Goal: Contribute content: Contribute content

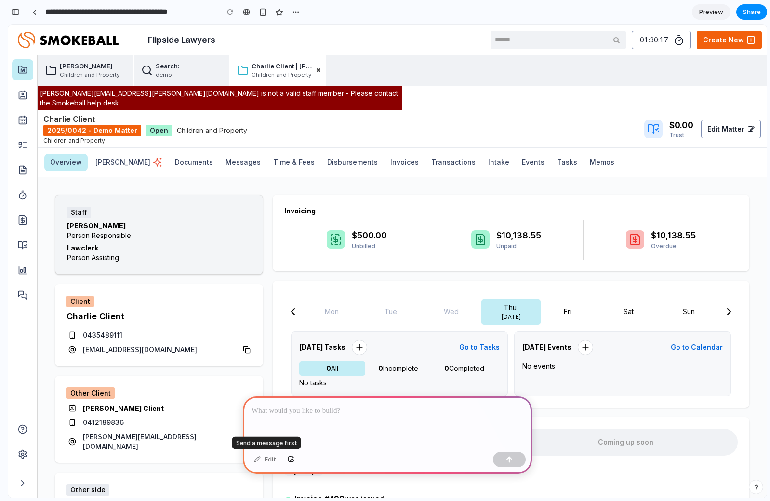
click at [269, 459] on div "Edit" at bounding box center [265, 459] width 32 height 15
click at [400, 410] on p at bounding box center [387, 411] width 272 height 12
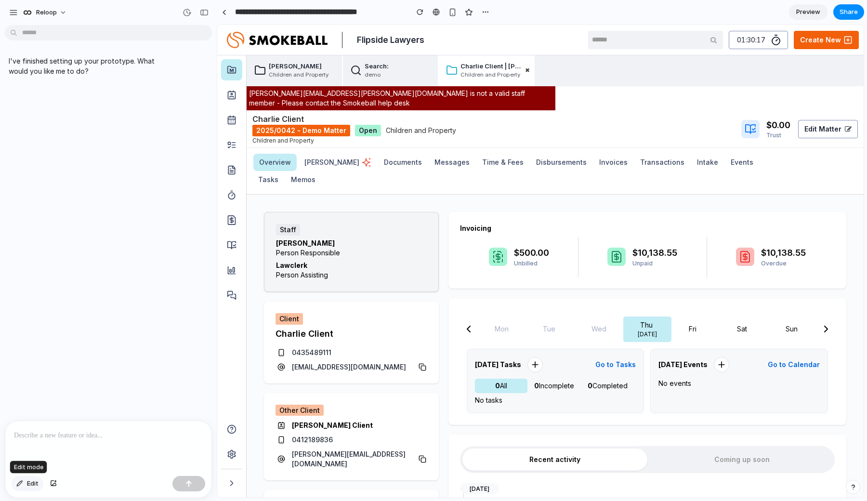
click at [25, 483] on button "Edit" at bounding box center [28, 483] width 32 height 15
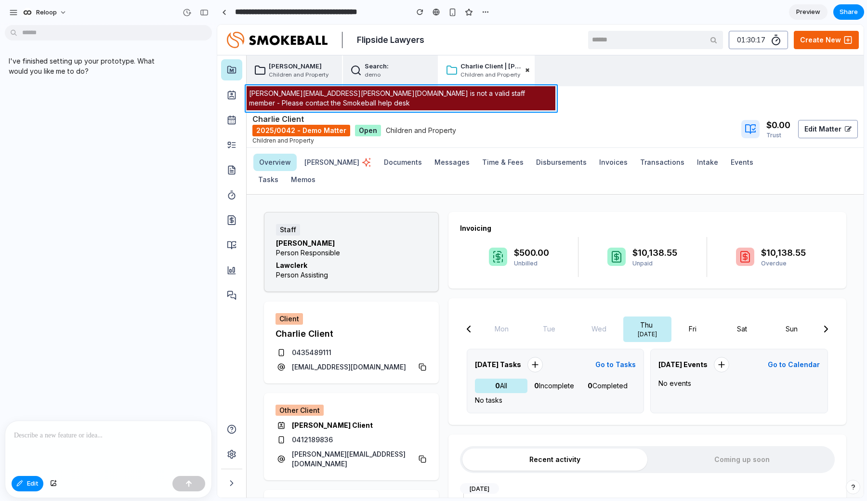
click at [424, 104] on div at bounding box center [541, 261] width 646 height 472
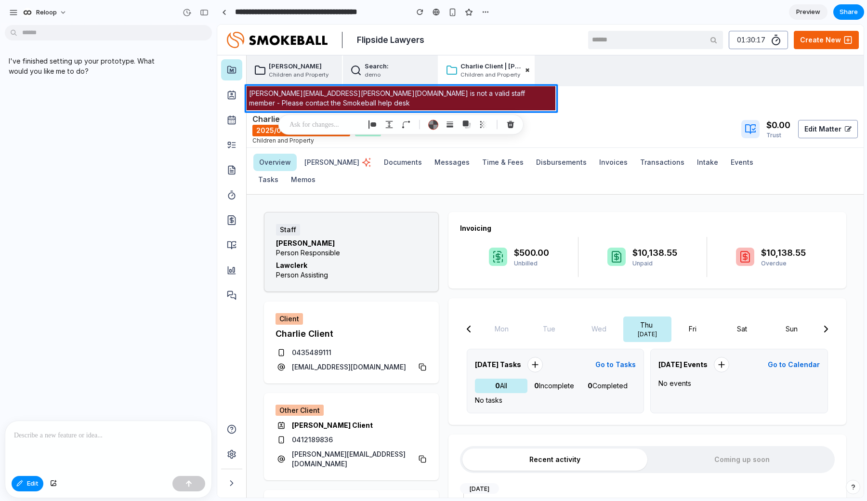
click at [114, 433] on p at bounding box center [108, 436] width 189 height 12
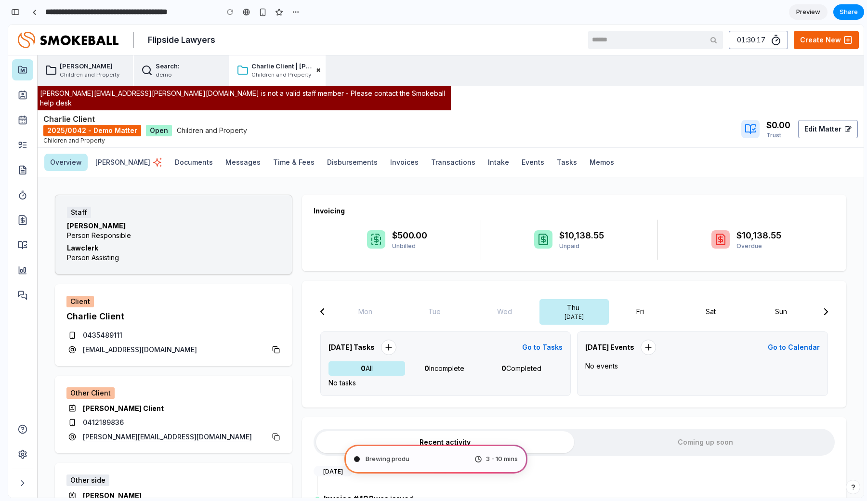
type input "**********"
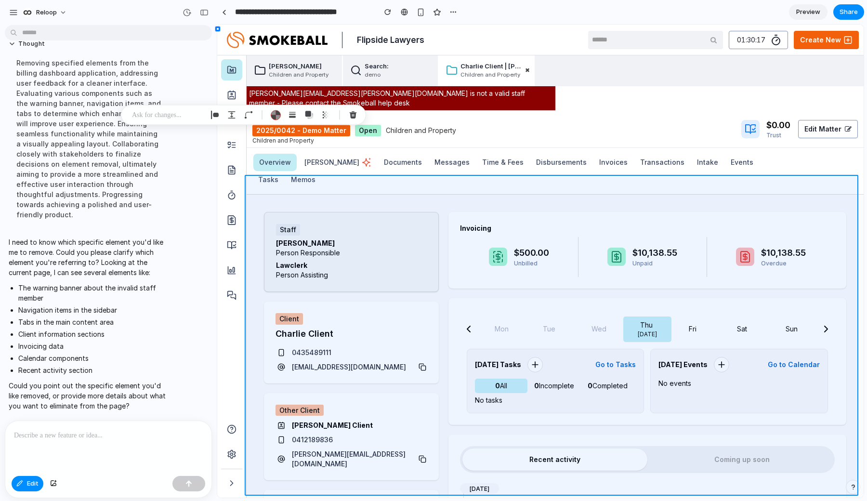
click at [49, 428] on div at bounding box center [434, 261] width 851 height 472
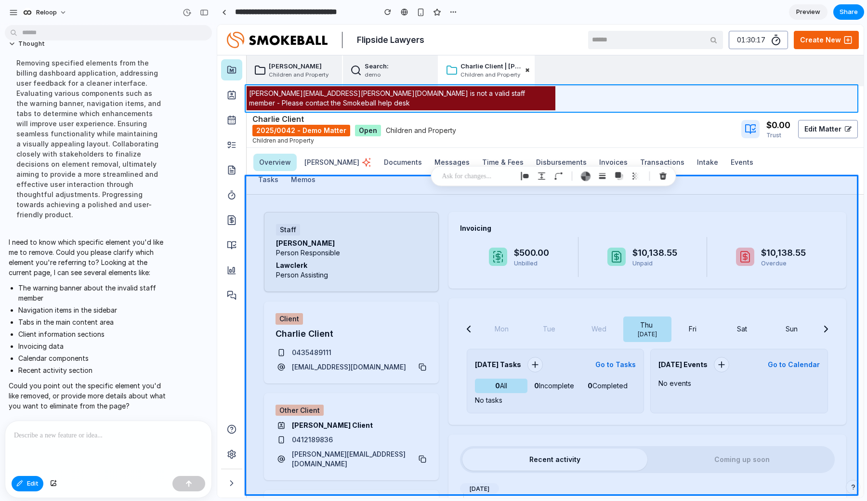
click at [440, 97] on div at bounding box center [434, 261] width 851 height 472
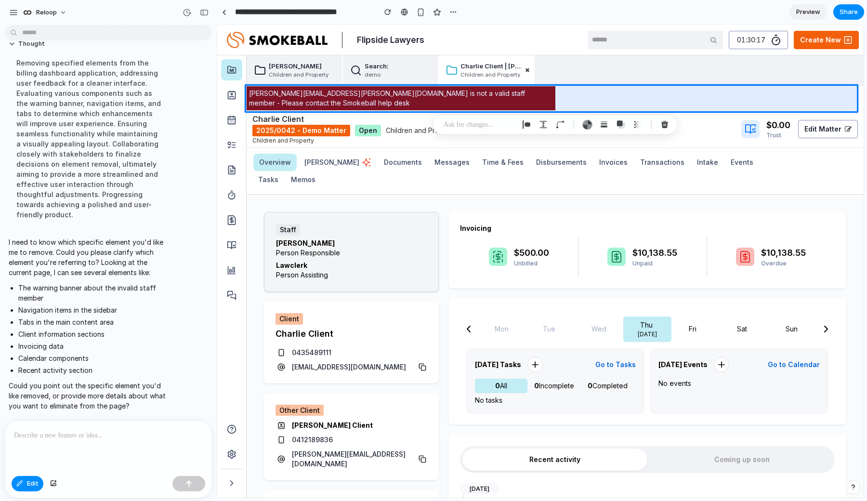
click at [480, 119] on p at bounding box center [479, 125] width 71 height 12
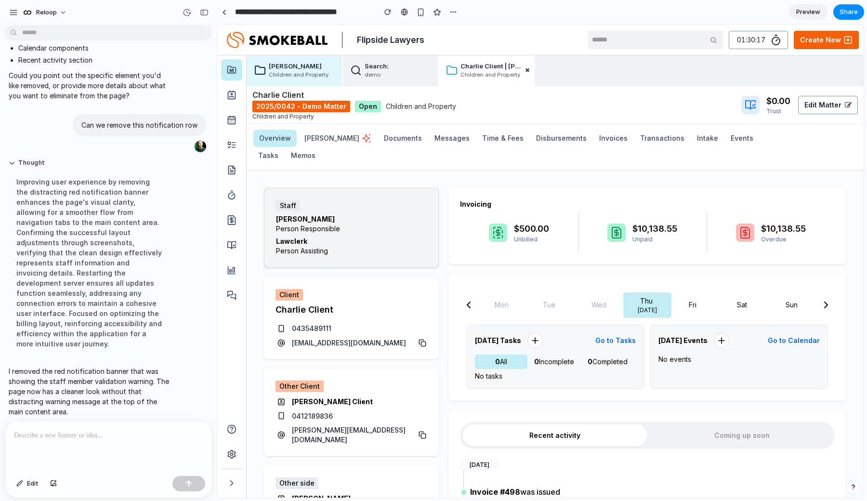
click at [291, 71] on span "Children and Property" at bounding box center [303, 75] width 70 height 8
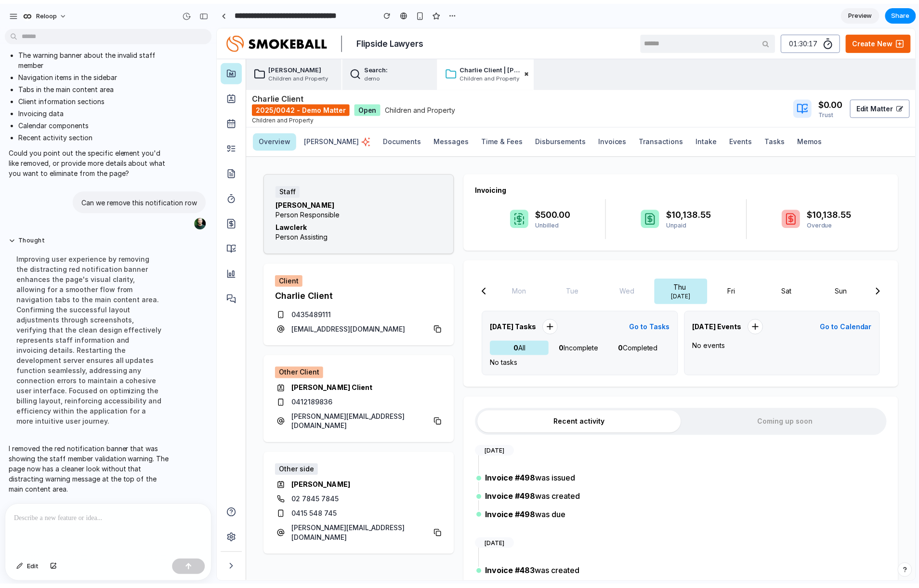
scroll to position [141, 0]
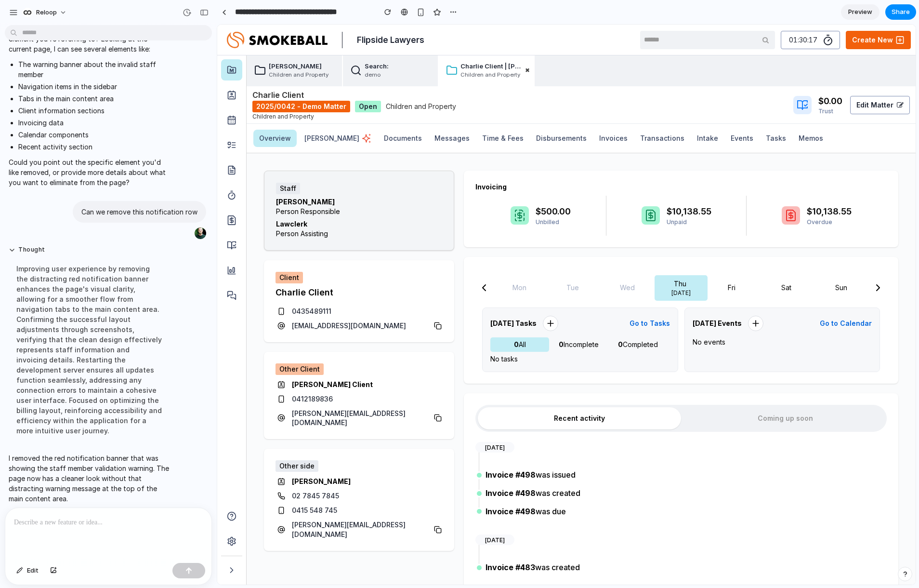
click at [769, 418] on div "Coming up soon" at bounding box center [785, 418] width 198 height 22
click at [769, 421] on div "Coming up soon" at bounding box center [785, 418] width 198 height 22
click at [626, 420] on div "Recent activity" at bounding box center [579, 418] width 203 height 22
click at [570, 290] on div "Tue" at bounding box center [573, 288] width 14 height 10
drag, startPoint x: 476, startPoint y: 288, endPoint x: 471, endPoint y: 291, distance: 5.8
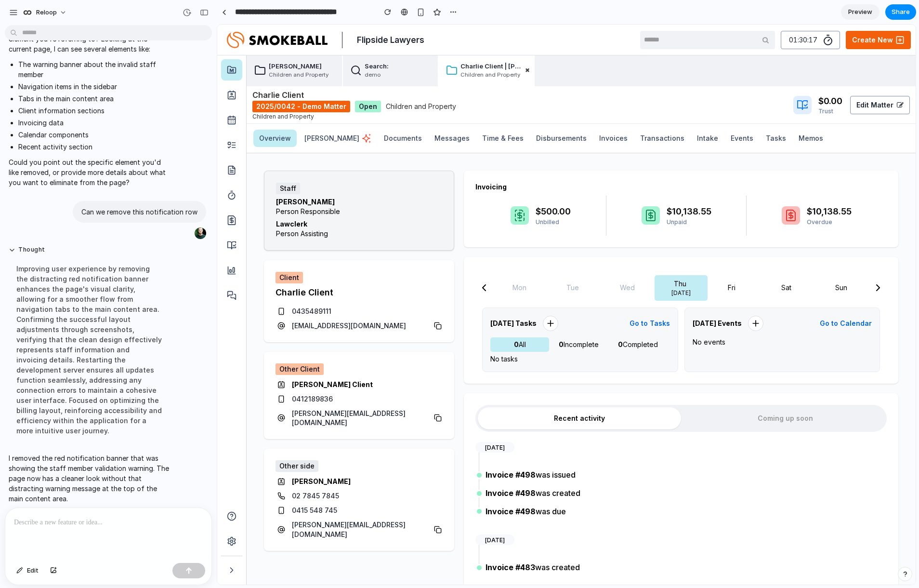
click at [478, 288] on div at bounding box center [483, 288] width 17 height 26
click at [29, 500] on span "Edit" at bounding box center [33, 570] width 12 height 10
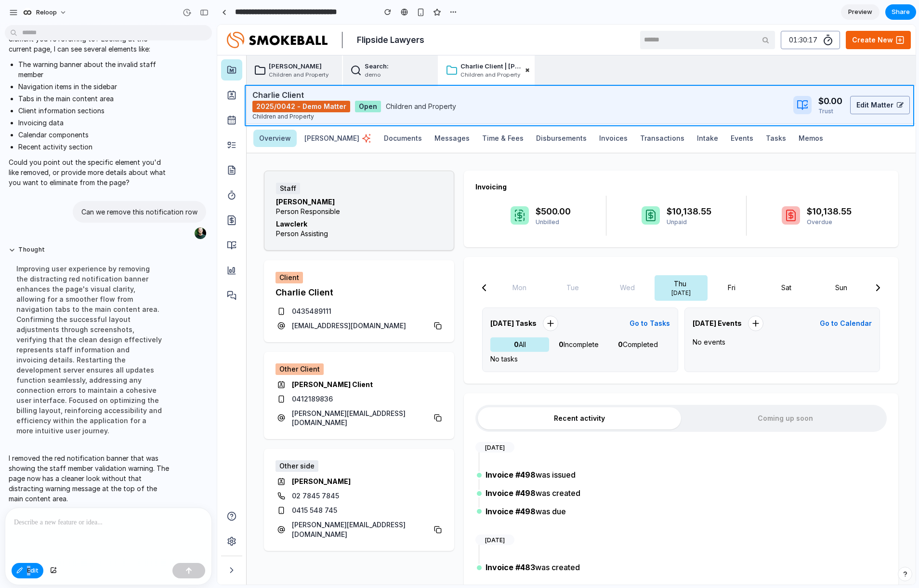
click at [769, 114] on div at bounding box center [567, 304] width 698 height 559
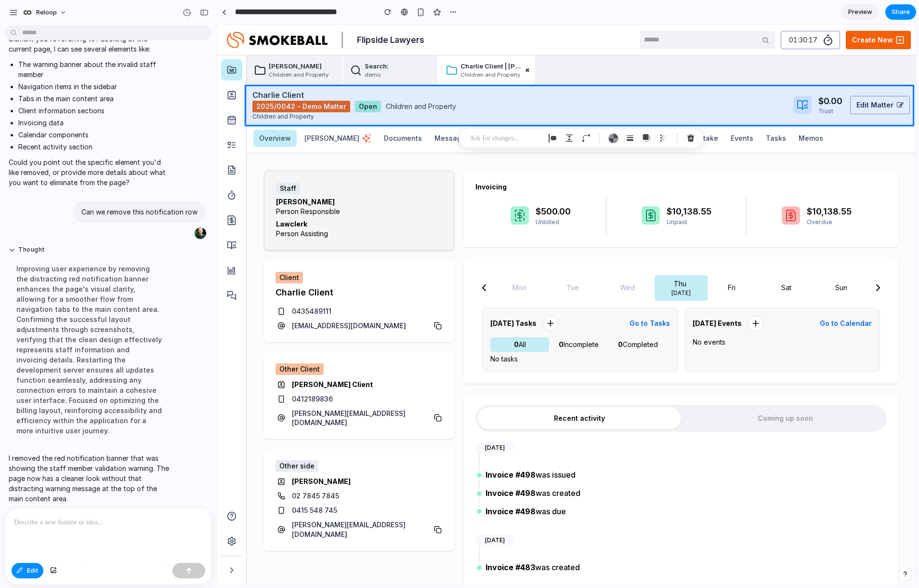
drag, startPoint x: 65, startPoint y: 527, endPoint x: 47, endPoint y: 529, distance: 18.4
click at [65, 500] on div at bounding box center [108, 533] width 206 height 51
click at [22, 500] on div "button" at bounding box center [19, 570] width 7 height 6
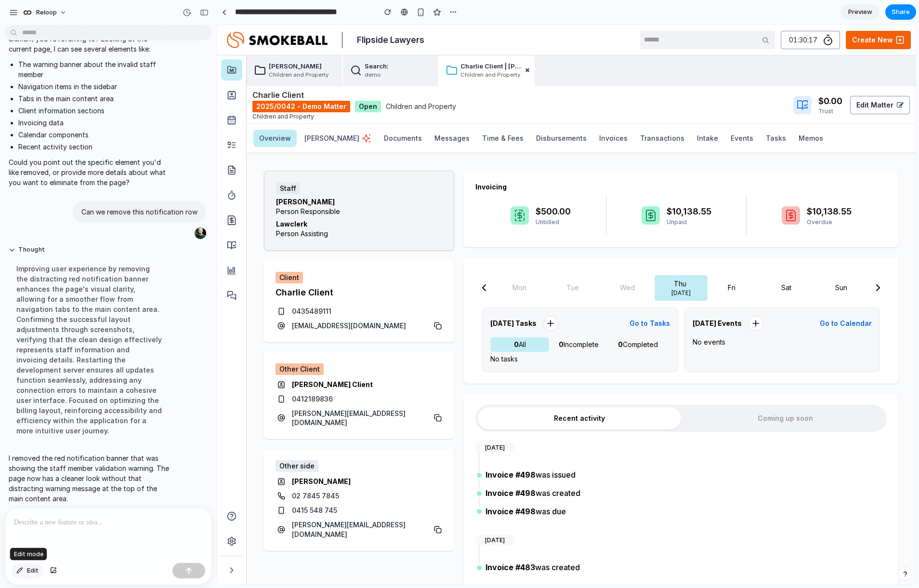
click at [32, 500] on span "Edit" at bounding box center [33, 570] width 12 height 10
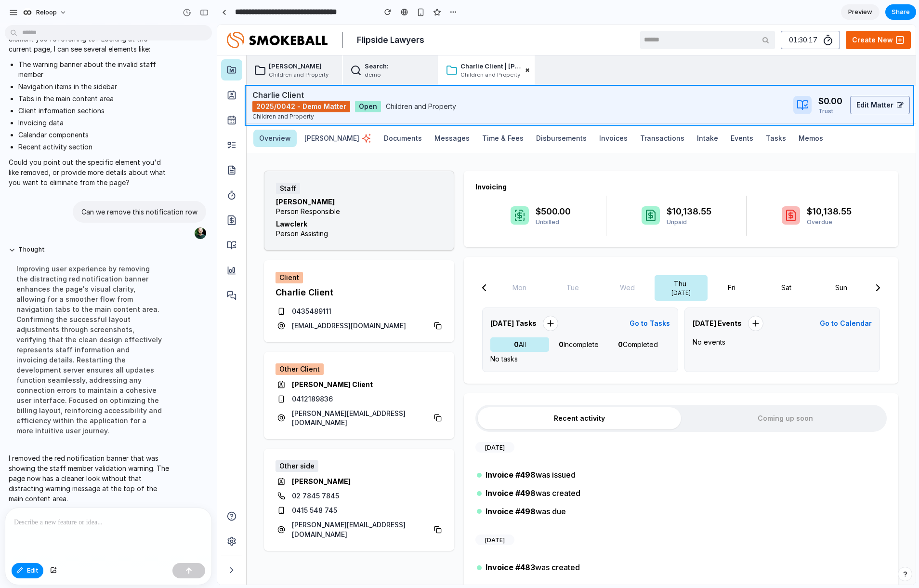
click at [734, 105] on div at bounding box center [567, 304] width 698 height 559
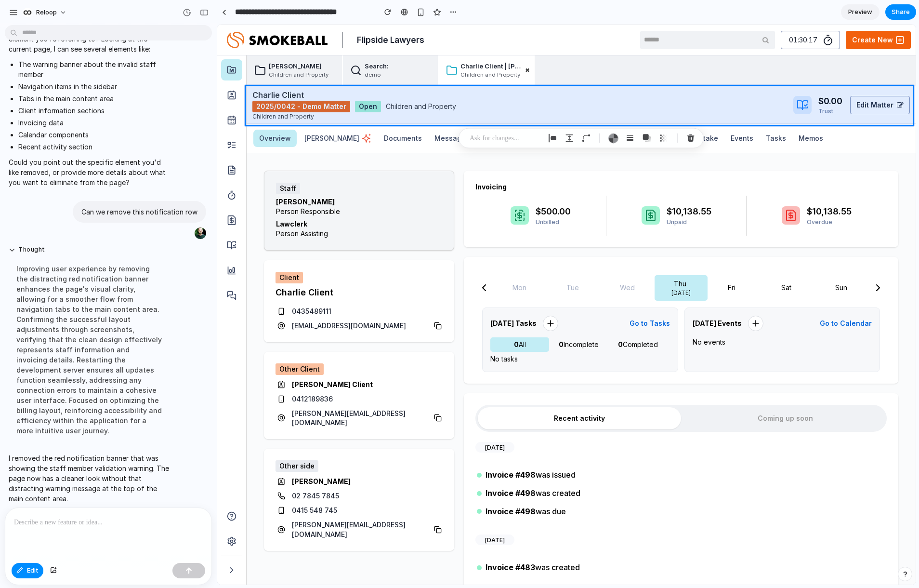
click at [88, 500] on div at bounding box center [108, 533] width 206 height 51
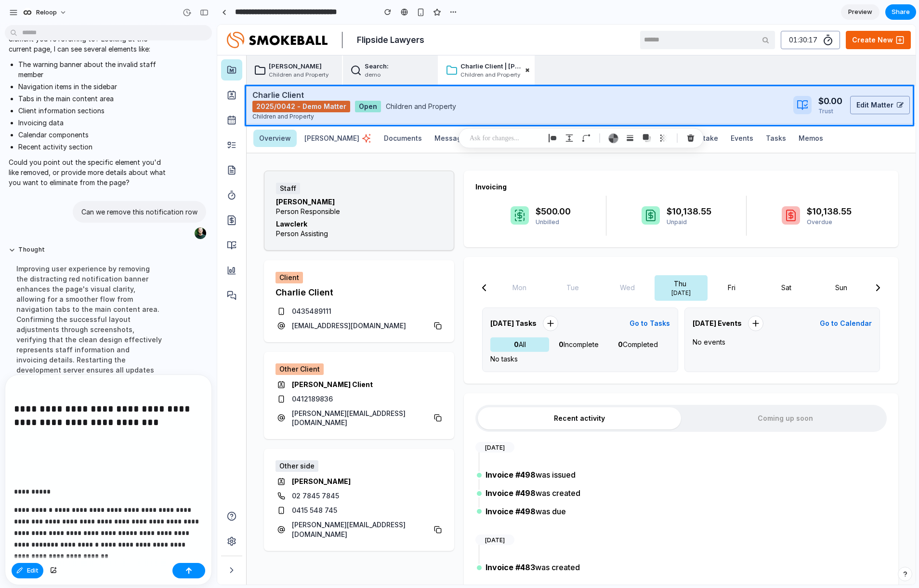
scroll to position [249, 0]
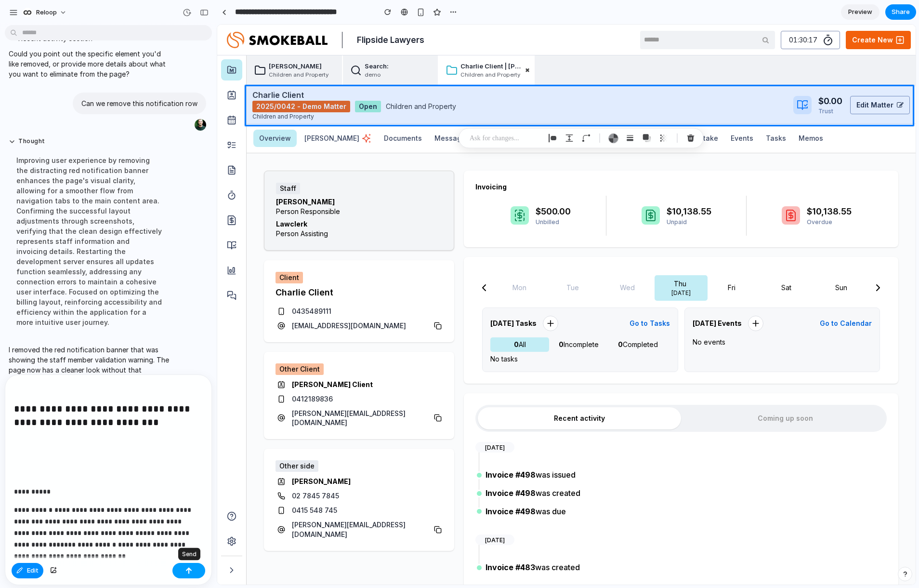
click at [188, 500] on div "button" at bounding box center [188, 570] width 7 height 7
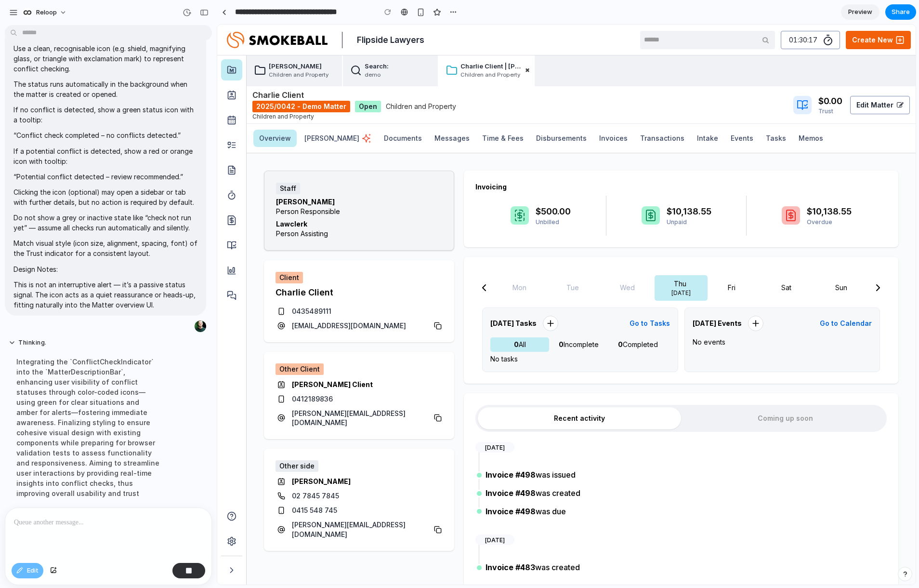
scroll to position [602, 0]
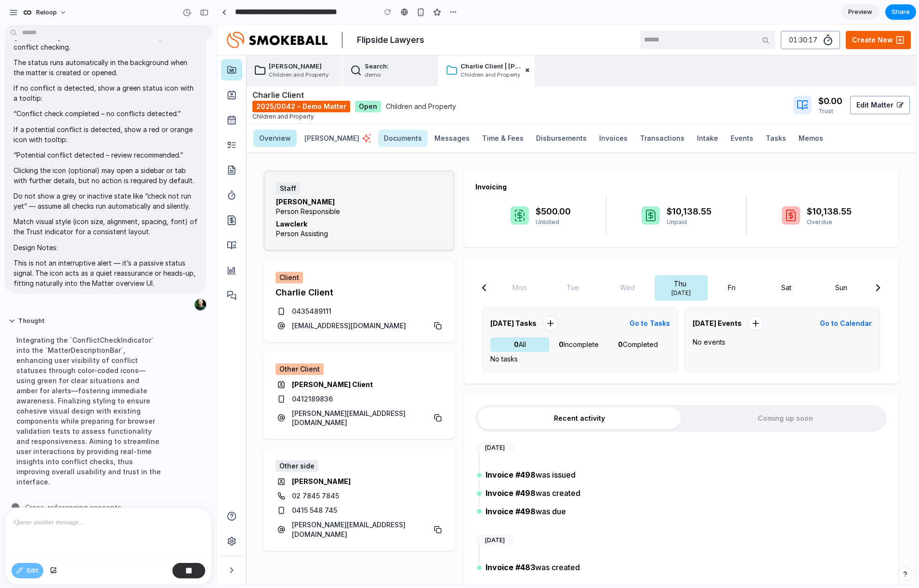
click at [378, 138] on button "Documents" at bounding box center [403, 138] width 50 height 17
click at [429, 139] on button "Messages" at bounding box center [452, 138] width 47 height 17
click at [476, 135] on button "Time & Fees" at bounding box center [502, 138] width 53 height 17
drag, startPoint x: 507, startPoint y: 135, endPoint x: 564, endPoint y: 125, distance: 57.8
click at [530, 135] on button "disbursements" at bounding box center [561, 138] width 62 height 17
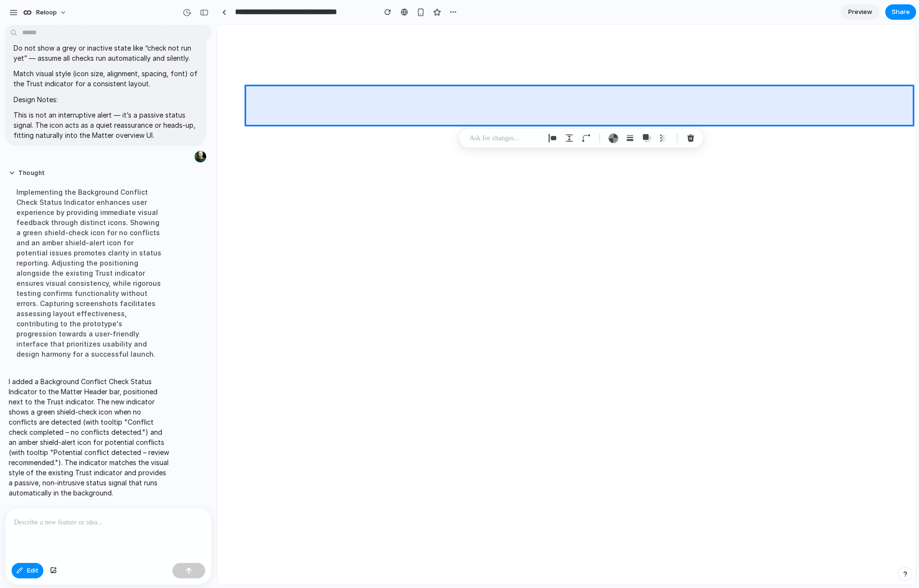
scroll to position [0, 0]
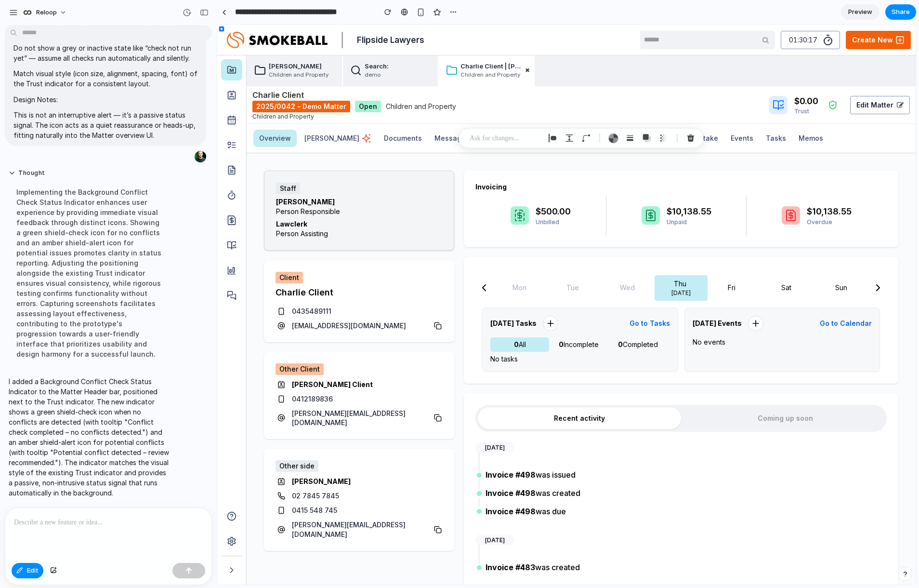
click at [769, 12] on span "Preview" at bounding box center [860, 12] width 24 height 10
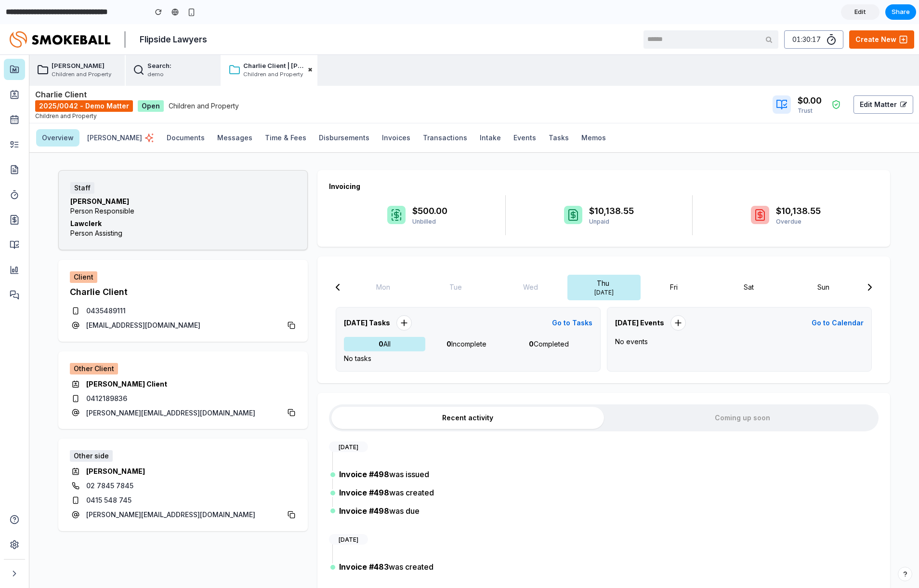
click at [769, 107] on icon at bounding box center [836, 105] width 6 height 8
click at [769, 105] on icon at bounding box center [836, 105] width 10 height 10
click at [18, 500] on icon at bounding box center [15, 572] width 10 height 13
drag, startPoint x: 616, startPoint y: 66, endPoint x: 590, endPoint y: 70, distance: 26.3
click at [612, 65] on div "[PERSON_NAME] Children and Property Search: demo Charlie Client | [PERSON_NAME]…" at bounding box center [474, 70] width 890 height 31
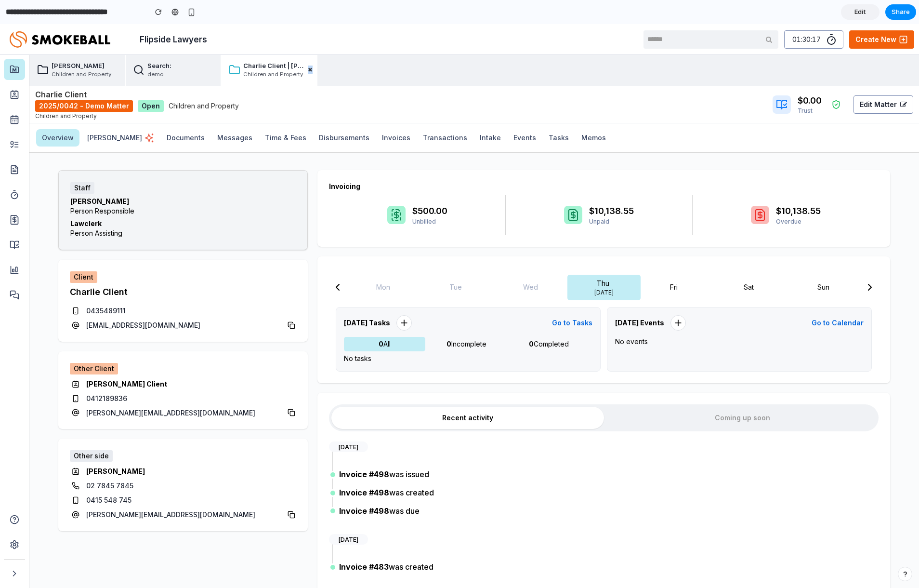
click at [769, 10] on span "Edit" at bounding box center [860, 12] width 12 height 10
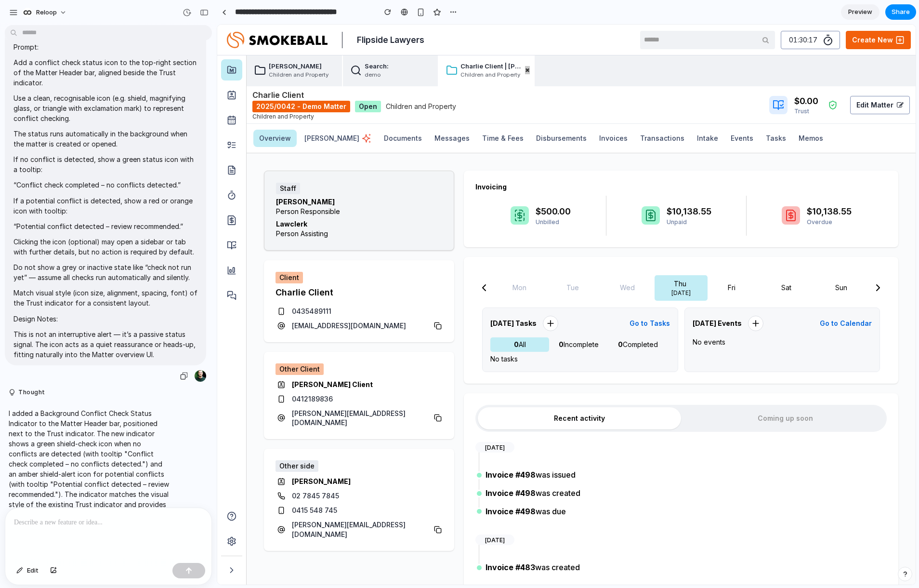
scroll to position [567, 0]
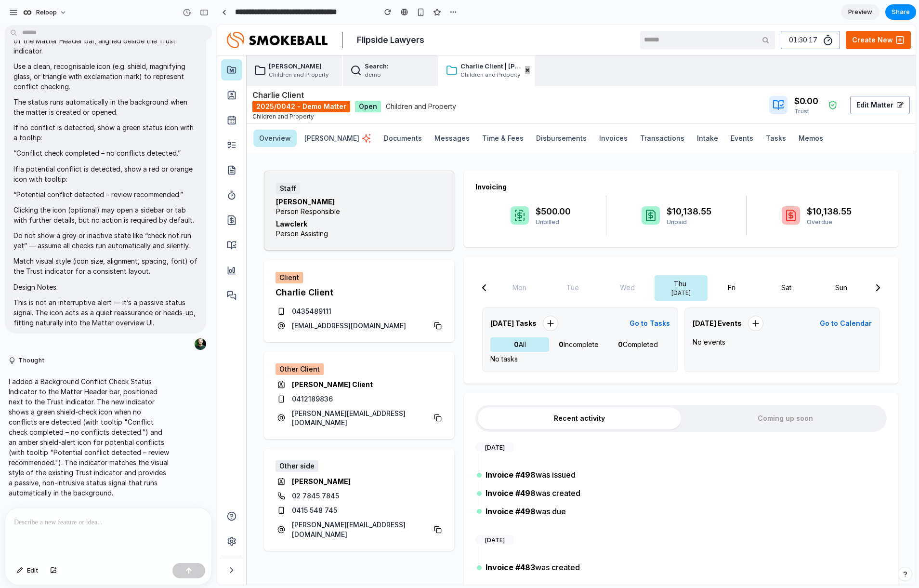
click at [139, 500] on p at bounding box center [108, 522] width 189 height 12
drag, startPoint x: 70, startPoint y: 516, endPoint x: 48, endPoint y: 521, distance: 22.2
click at [65, 500] on p at bounding box center [108, 522] width 189 height 12
click at [15, 500] on p at bounding box center [108, 522] width 189 height 12
drag, startPoint x: 44, startPoint y: 513, endPoint x: 36, endPoint y: 520, distance: 10.6
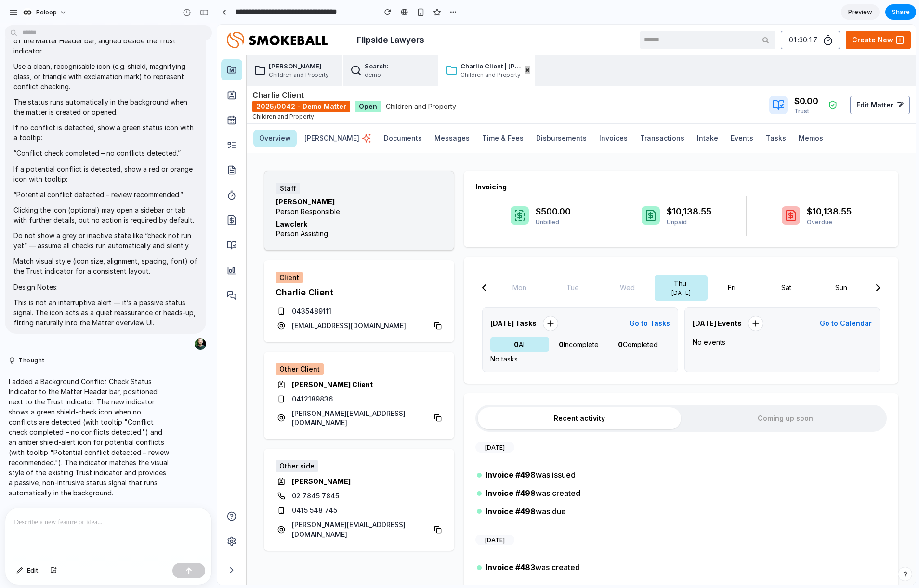
click at [44, 500] on p at bounding box center [108, 522] width 189 height 12
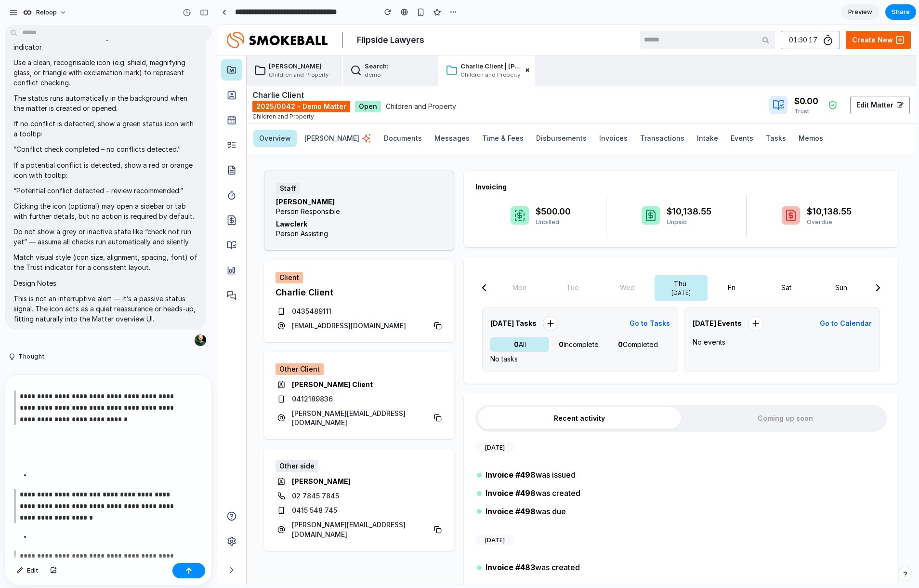
click at [23, 398] on p "**********" at bounding box center [100, 407] width 160 height 35
click at [24, 398] on p "**********" at bounding box center [100, 407] width 160 height 35
drag, startPoint x: 143, startPoint y: 419, endPoint x: 124, endPoint y: 410, distance: 21.1
click at [143, 419] on p "**********" at bounding box center [100, 407] width 160 height 35
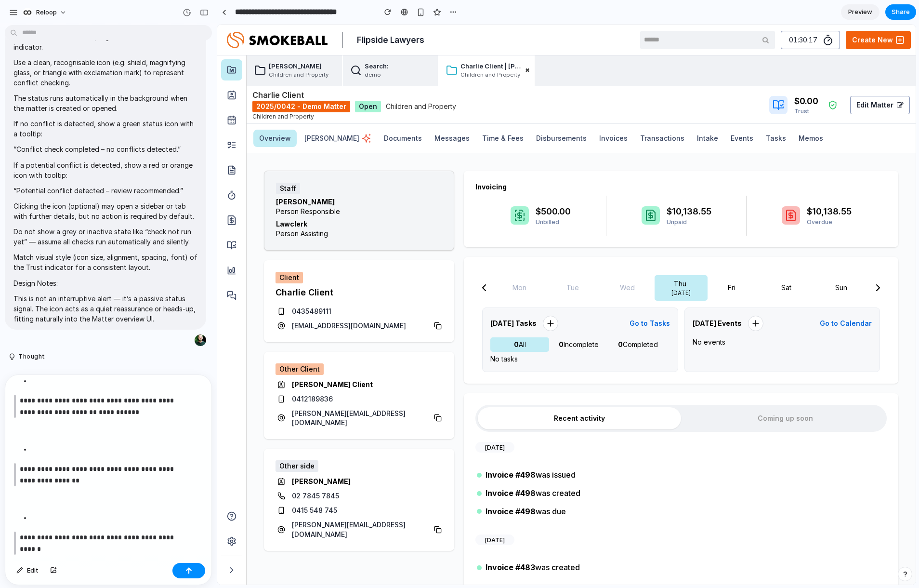
scroll to position [168, 0]
click at [183, 570] on button "button" at bounding box center [188, 570] width 33 height 15
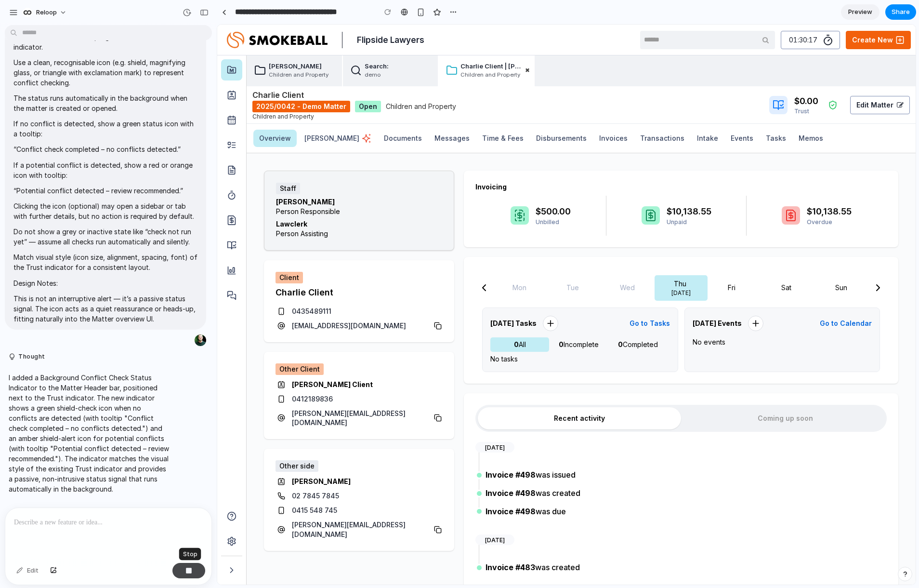
scroll to position [0, 0]
